Goal: Transaction & Acquisition: Purchase product/service

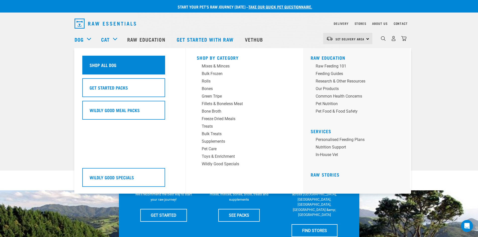
click at [97, 64] on h5 "Shop All Dog" at bounding box center [103, 65] width 27 height 7
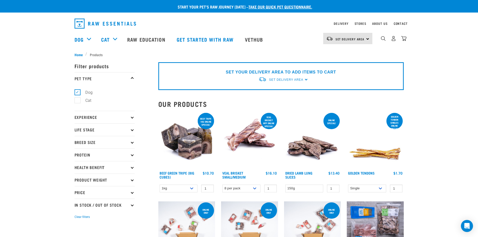
click at [132, 130] on icon at bounding box center [132, 129] width 3 height 3
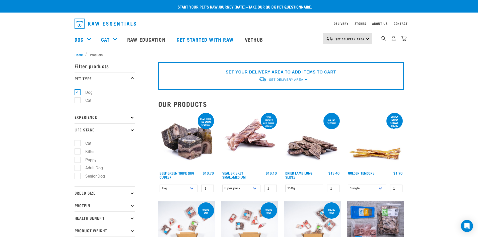
click at [77, 160] on label "Puppy" at bounding box center [87, 160] width 21 height 6
click at [77, 160] on input "Puppy" at bounding box center [76, 158] width 3 height 3
checkbox input "true"
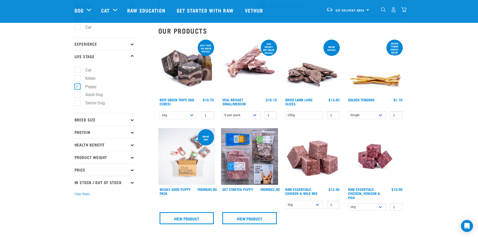
scroll to position [50, 0]
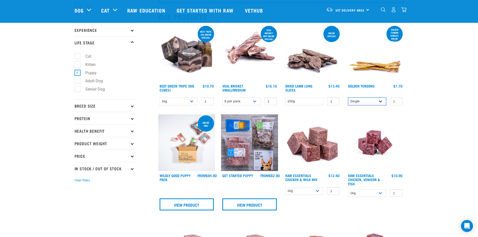
click at [381, 101] on select "Single 10 per pack 25 per pack" at bounding box center [367, 102] width 38 height 8
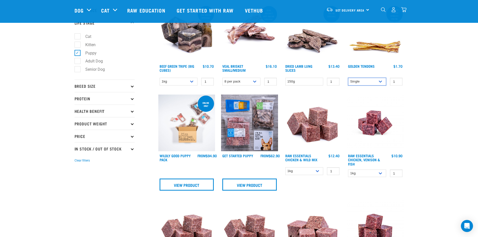
scroll to position [75, 0]
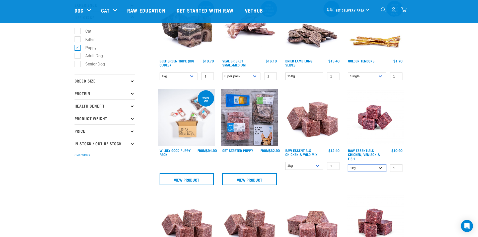
click at [381, 168] on select "1kg 3kg" at bounding box center [367, 168] width 38 height 8
select select "28665"
click at [348, 164] on select "1kg 3kg" at bounding box center [367, 168] width 38 height 8
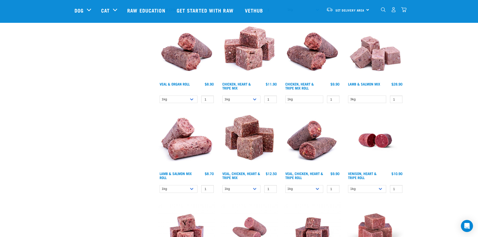
scroll to position [426, 0]
click at [315, 188] on select "1kg Bulk (10kg)" at bounding box center [304, 189] width 38 height 8
select select "176976"
click at [285, 185] on select "1kg Bulk (10kg)" at bounding box center [304, 189] width 38 height 8
click at [318, 189] on select "1kg Bulk (10kg)" at bounding box center [304, 189] width 38 height 8
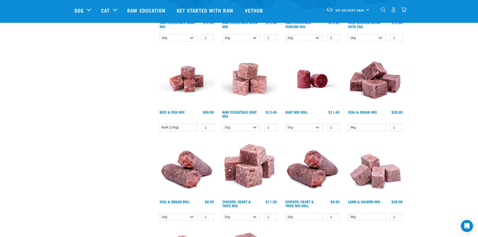
scroll to position [301, 0]
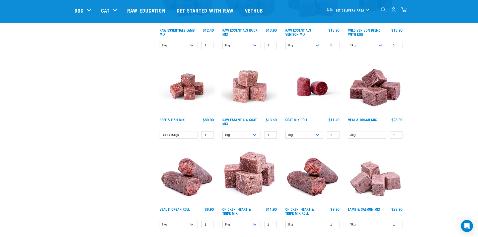
click at [382, 93] on img at bounding box center [375, 86] width 57 height 57
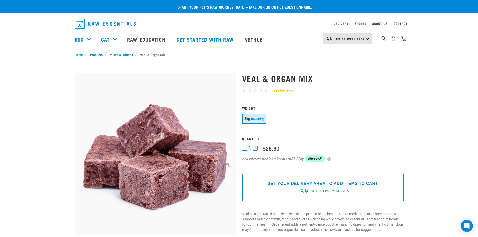
click at [254, 118] on span "($9.63/kg)" at bounding box center [257, 118] width 13 height 3
click at [404, 40] on img "dropdown navigation" at bounding box center [403, 38] width 5 height 5
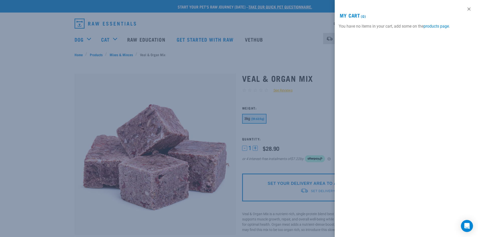
click at [166, 137] on div at bounding box center [239, 118] width 478 height 237
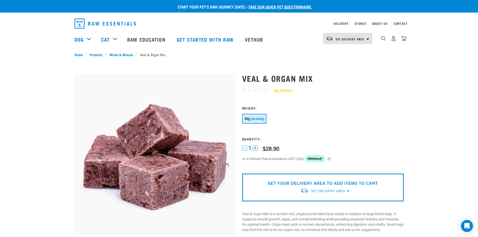
click at [254, 149] on button "+" at bounding box center [255, 148] width 5 height 5
click at [244, 148] on button "-" at bounding box center [244, 148] width 5 height 5
click at [295, 140] on h3 "Quantity:" at bounding box center [323, 139] width 162 height 4
click at [367, 38] on div "Set Delivery Area North Island South Island" at bounding box center [347, 38] width 49 height 11
click at [338, 51] on link "[GEOGRAPHIC_DATA]" at bounding box center [347, 52] width 48 height 11
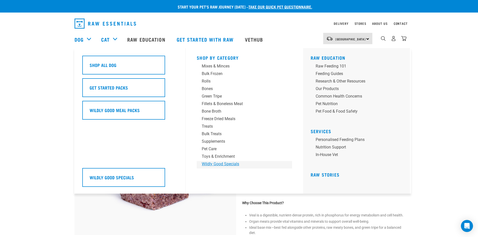
click at [215, 163] on div "Wildly Good Specials" at bounding box center [241, 164] width 78 height 6
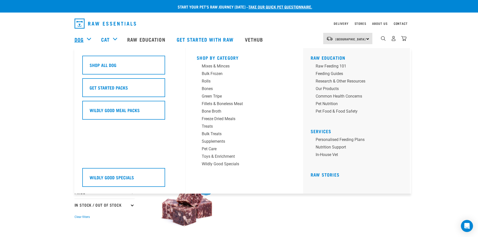
click at [78, 39] on link "Dog" at bounding box center [79, 40] width 9 height 8
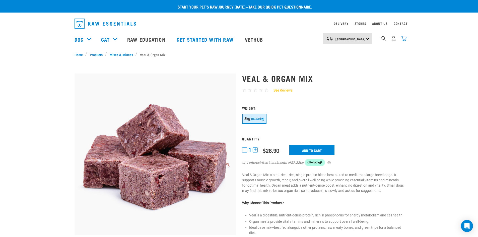
click at [403, 41] on img "dropdown navigation" at bounding box center [403, 38] width 5 height 5
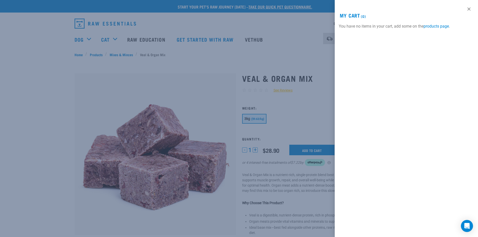
click at [334, 101] on div at bounding box center [239, 118] width 478 height 237
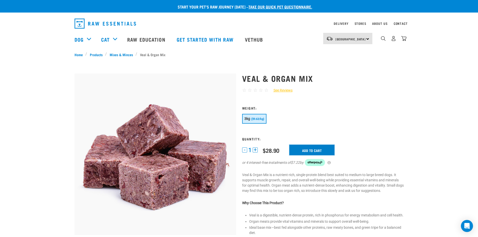
click at [318, 150] on input "Add to cart" at bounding box center [311, 150] width 45 height 11
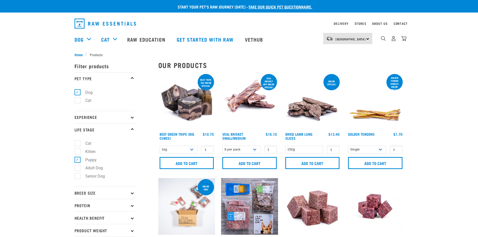
select select "28665"
select select "176976"
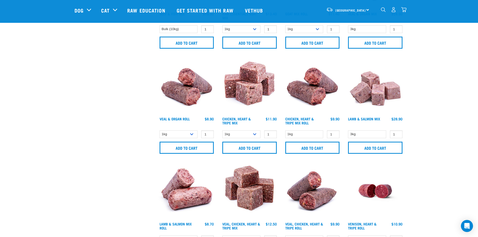
scroll to position [413, 0]
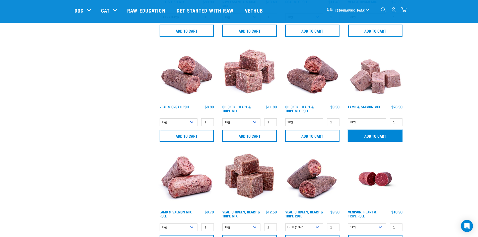
click at [378, 137] on input "Add to cart" at bounding box center [375, 136] width 54 height 12
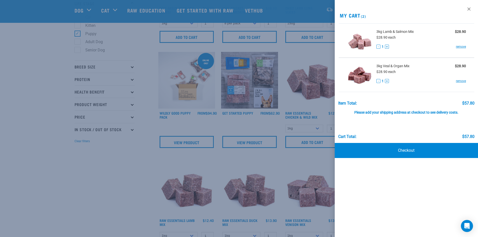
scroll to position [87, 0]
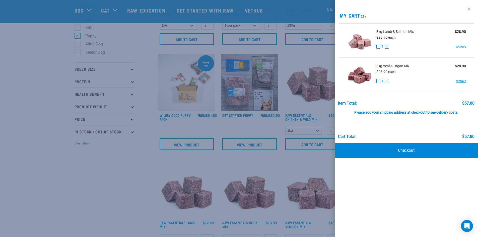
click at [469, 12] on link at bounding box center [469, 9] width 8 height 8
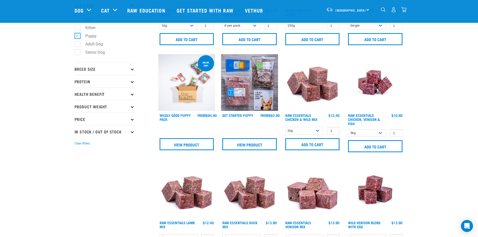
click at [404, 11] on img "dropdown navigation" at bounding box center [403, 9] width 5 height 5
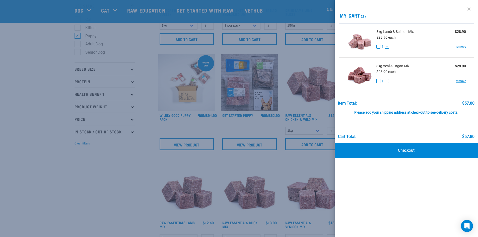
click at [469, 8] on link at bounding box center [469, 9] width 8 height 8
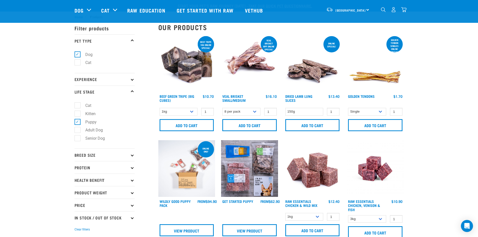
scroll to position [0, 0]
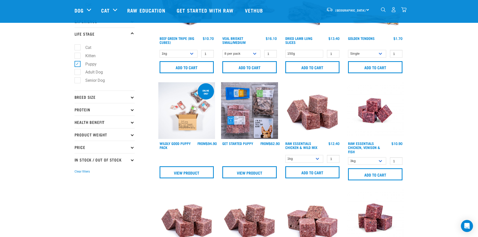
scroll to position [50, 0]
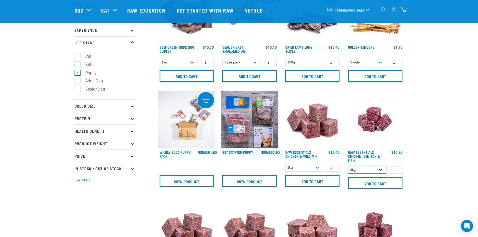
click at [380, 170] on select "1kg 3kg" at bounding box center [367, 170] width 38 height 8
click at [348, 166] on select "1kg 3kg" at bounding box center [367, 170] width 38 height 8
click at [371, 126] on img at bounding box center [375, 119] width 57 height 57
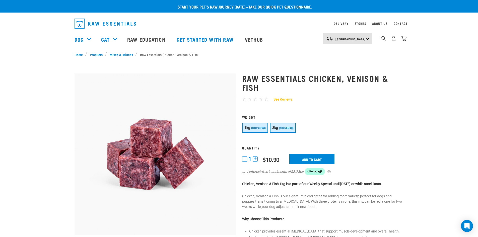
click at [284, 129] on span "($10.30/kg)" at bounding box center [286, 127] width 15 height 3
click at [96, 54] on link "Products" at bounding box center [96, 54] width 18 height 5
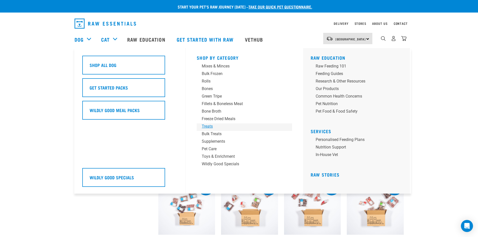
click at [210, 126] on div "Treats" at bounding box center [241, 126] width 78 height 6
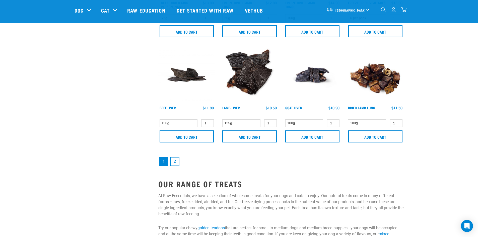
scroll to position [727, 0]
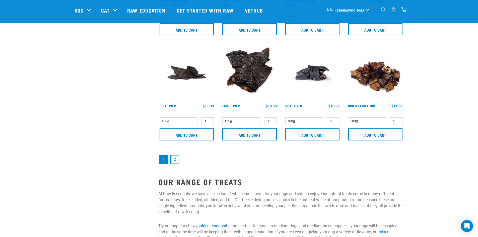
click at [173, 160] on link "2" at bounding box center [174, 159] width 9 height 9
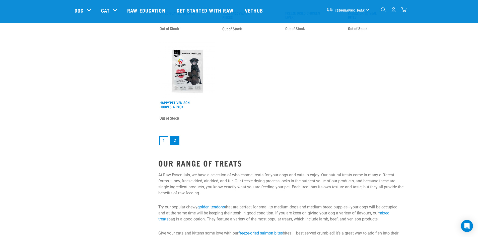
scroll to position [778, 0]
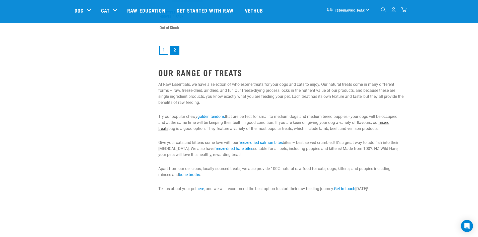
click at [389, 122] on link "mixed treats" at bounding box center [273, 125] width 231 height 11
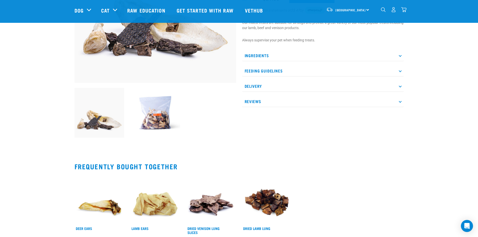
scroll to position [125, 0]
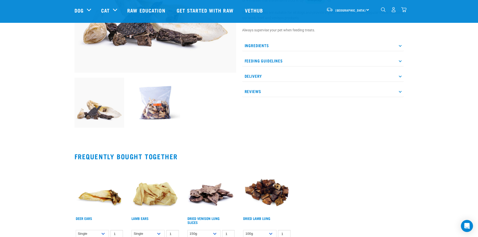
click at [161, 104] on img at bounding box center [155, 103] width 50 height 50
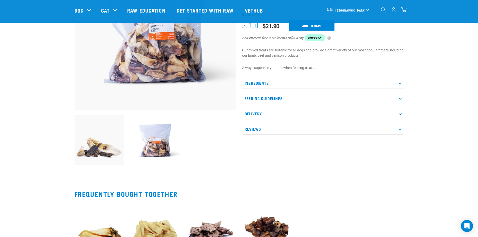
scroll to position [25, 0]
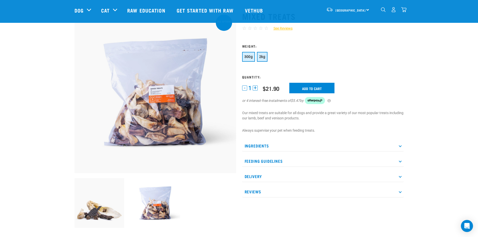
click at [260, 58] on span "2kg" at bounding box center [262, 57] width 6 height 4
click at [314, 90] on input "Add to cart" at bounding box center [311, 88] width 45 height 11
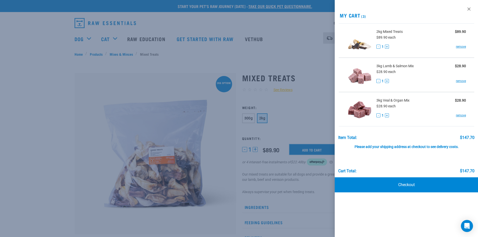
scroll to position [0, 0]
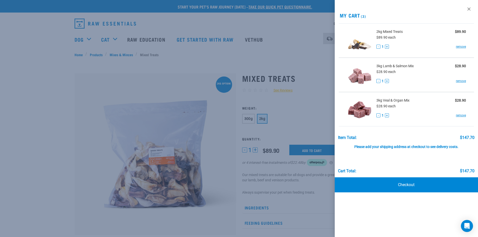
click at [158, 74] on div at bounding box center [239, 118] width 478 height 237
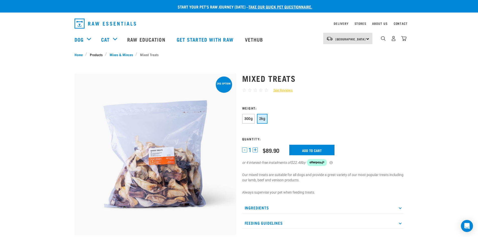
click at [97, 55] on link "Products" at bounding box center [96, 54] width 18 height 5
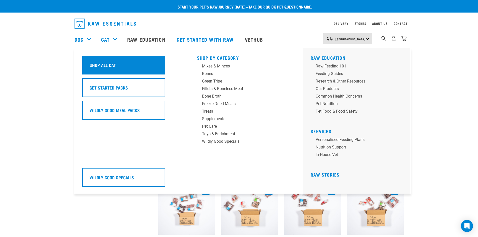
click at [110, 65] on h5 "Shop All Cat" at bounding box center [103, 65] width 26 height 7
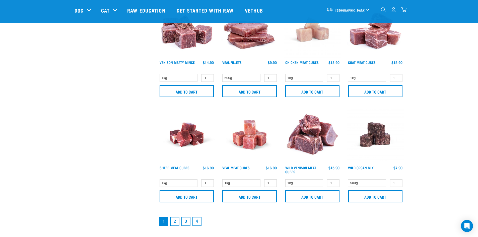
scroll to position [677, 0]
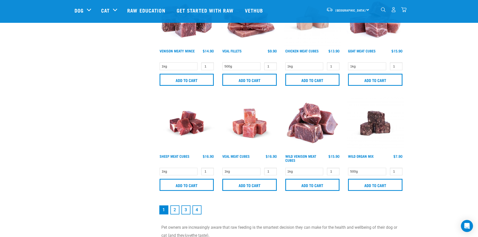
click at [173, 211] on link "2" at bounding box center [174, 209] width 9 height 9
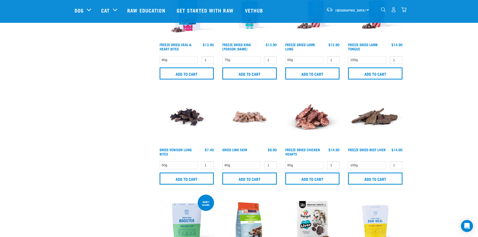
scroll to position [376, 0]
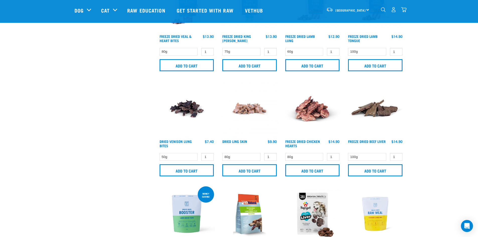
click at [403, 11] on img "dropdown navigation" at bounding box center [403, 9] width 5 height 5
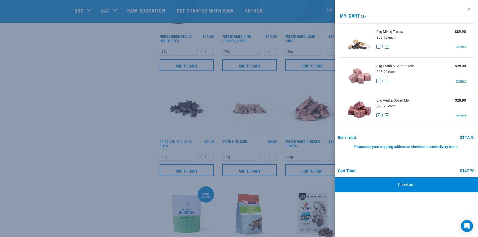
click at [468, 9] on link at bounding box center [469, 9] width 8 height 8
